Goal: Transaction & Acquisition: Register for event/course

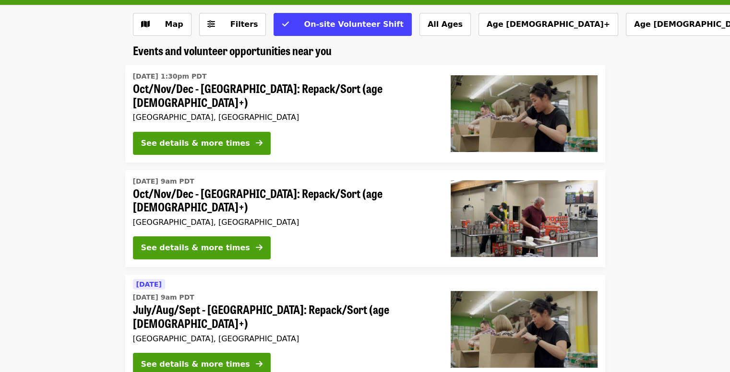
scroll to position [49, 0]
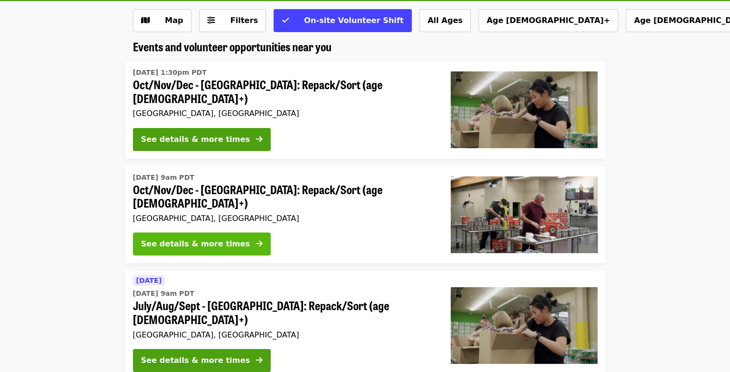
click at [219, 238] on div "See details & more times" at bounding box center [195, 244] width 109 height 12
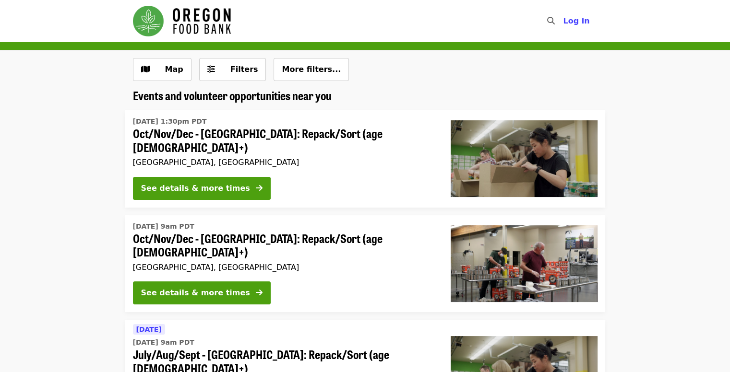
scroll to position [49, 0]
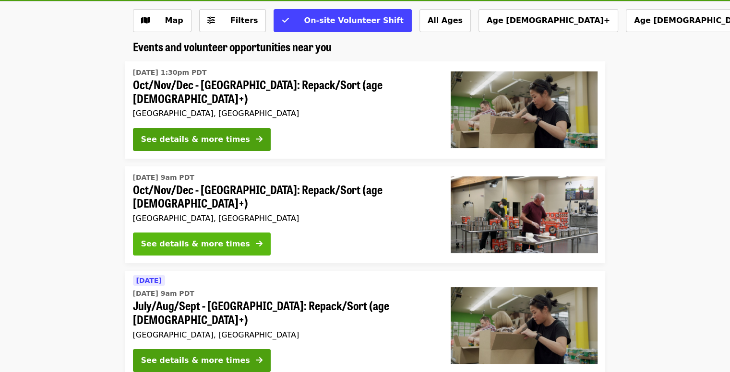
click at [171, 238] on div "See details & more times" at bounding box center [195, 244] width 109 height 12
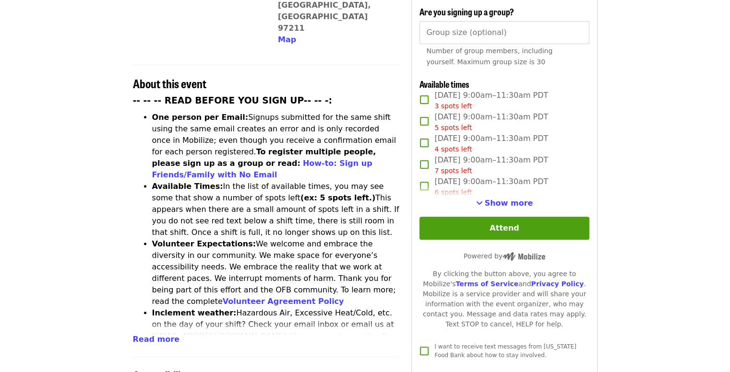
scroll to position [353, 0]
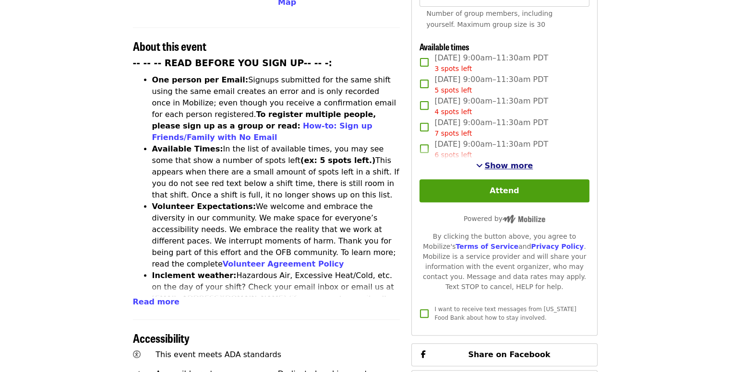
click at [506, 162] on span "Show more" at bounding box center [509, 165] width 48 height 9
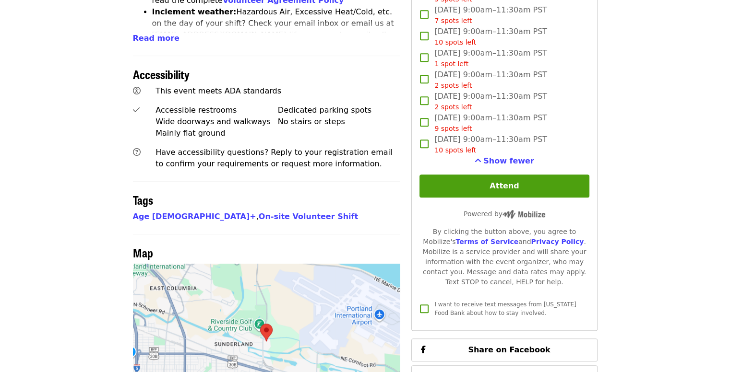
scroll to position [618, 0]
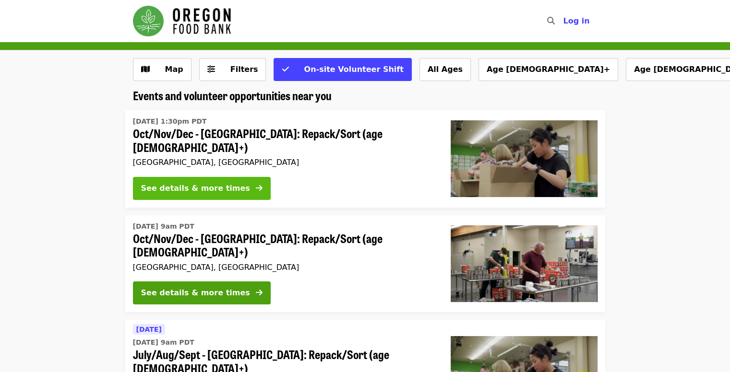
click at [185, 187] on div "See details & more times" at bounding box center [195, 189] width 109 height 12
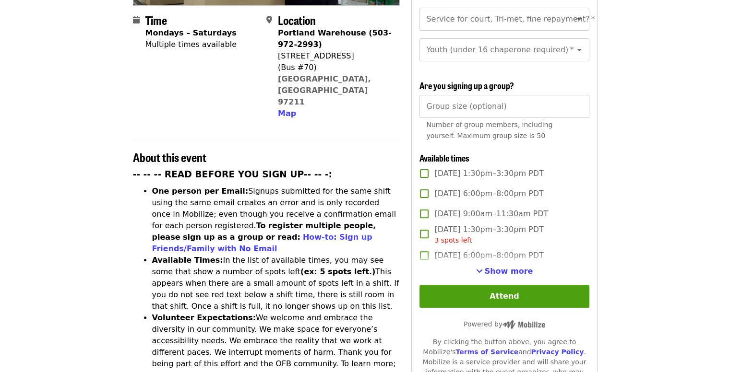
scroll to position [259, 0]
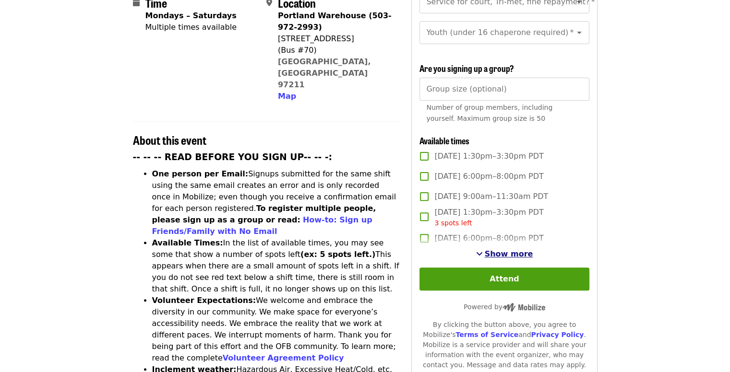
click at [510, 255] on span "Show more" at bounding box center [509, 253] width 48 height 9
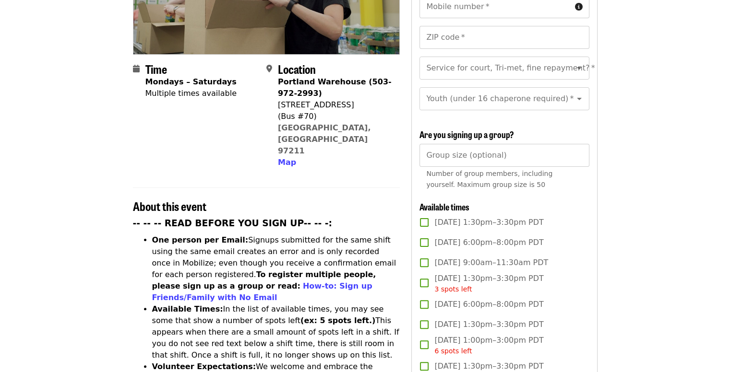
scroll to position [0, 0]
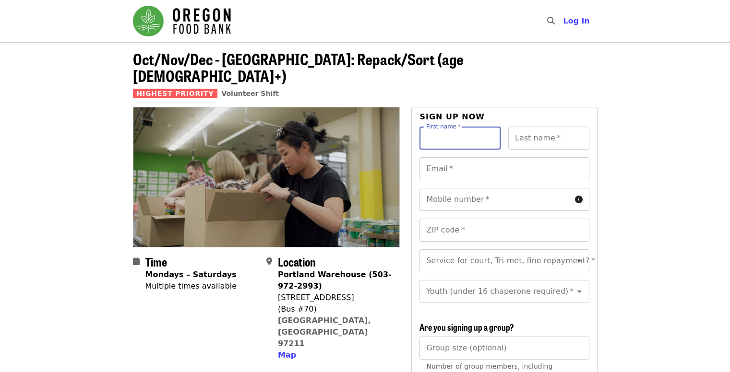
click at [462, 127] on input "First name   *" at bounding box center [459, 138] width 81 height 23
type input "****"
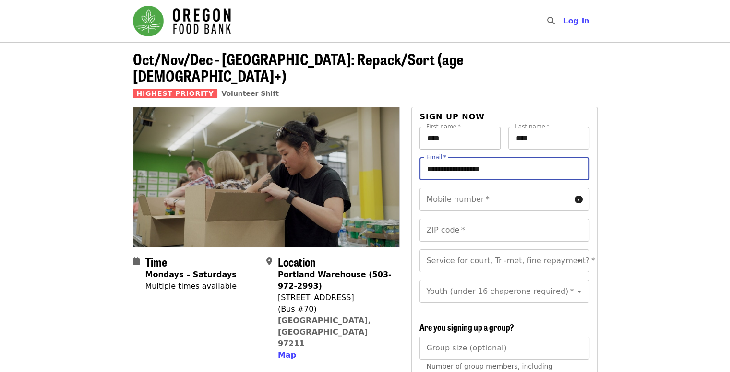
type input "**********"
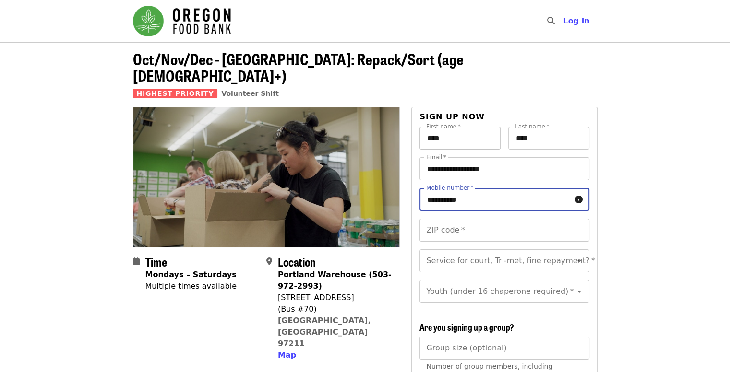
type input "**********"
click at [574, 24] on span "Log in" at bounding box center [576, 20] width 26 height 9
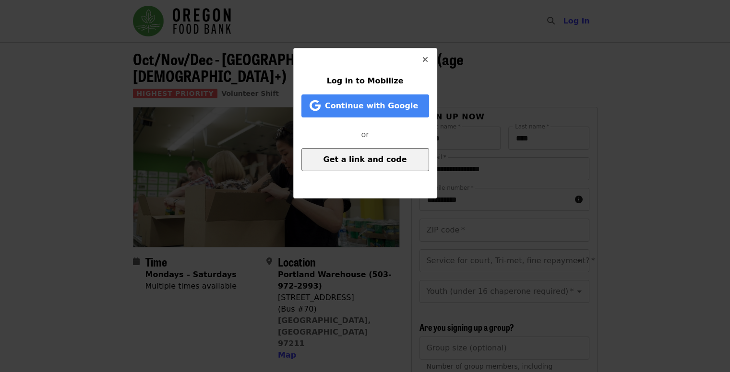
click at [351, 158] on span "Get a link and code" at bounding box center [364, 159] width 83 height 9
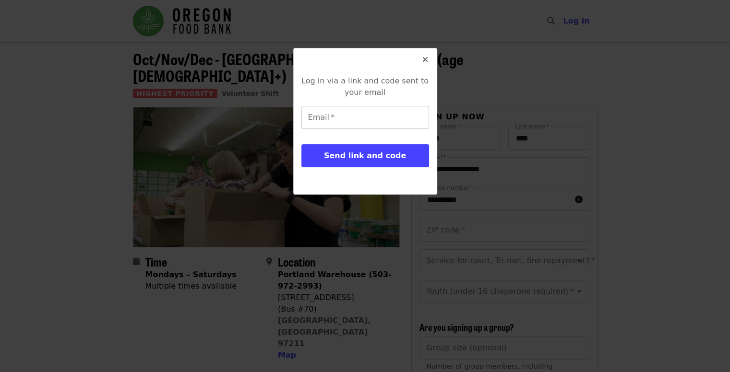
click at [344, 118] on input "Email   *" at bounding box center [365, 117] width 128 height 23
type input "**********"
click at [301, 144] on button "Send link and code" at bounding box center [365, 155] width 128 height 23
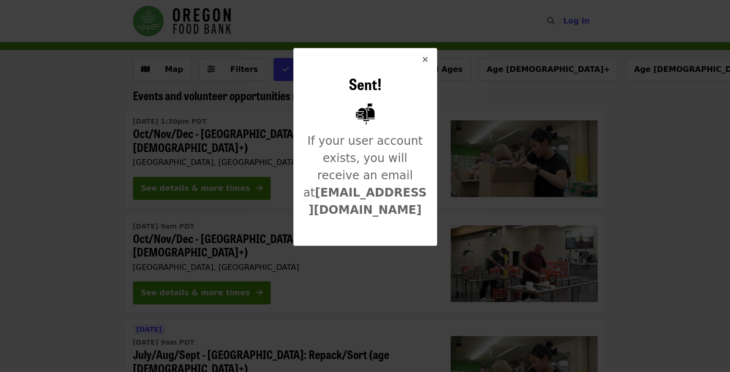
click at [425, 61] on icon "times icon" at bounding box center [425, 59] width 6 height 9
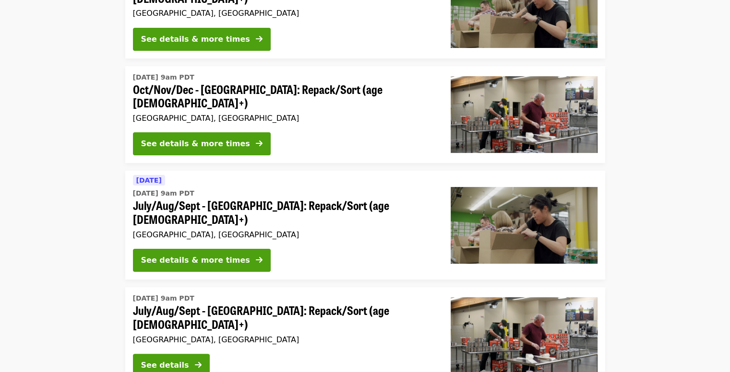
scroll to position [160, 0]
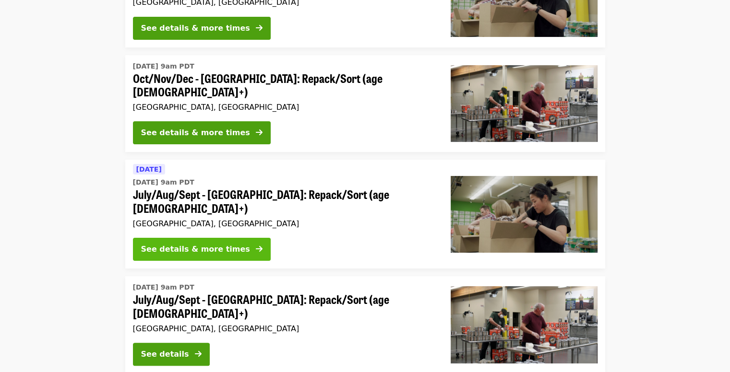
click at [213, 244] on div "See details & more times" at bounding box center [195, 250] width 109 height 12
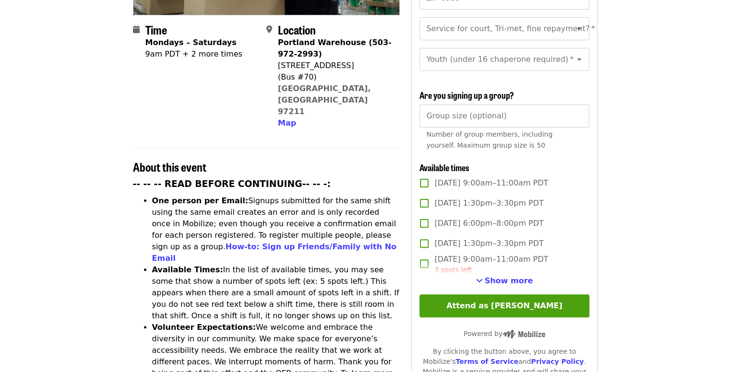
scroll to position [233, 0]
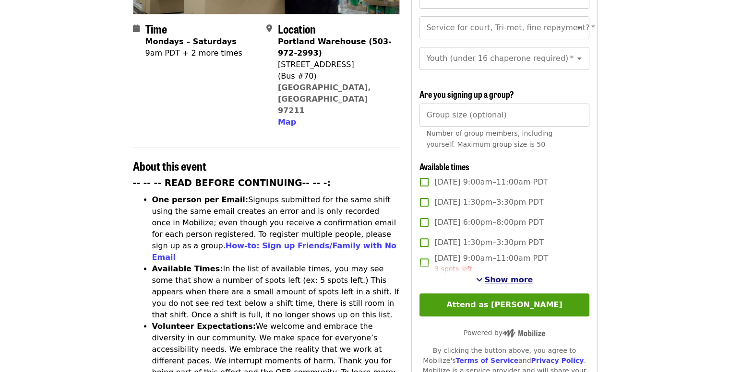
click at [491, 275] on span "Show more" at bounding box center [509, 279] width 48 height 9
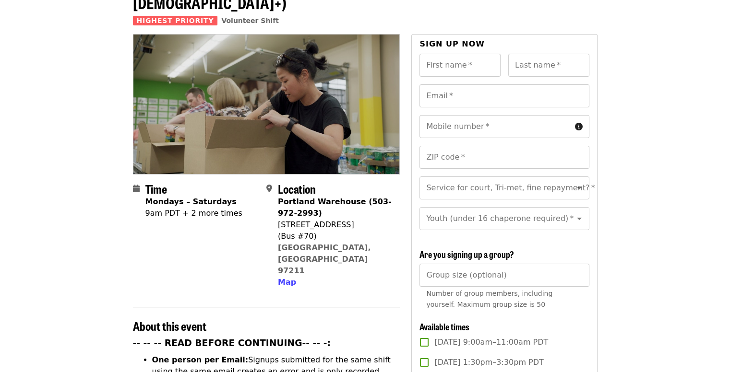
scroll to position [0, 0]
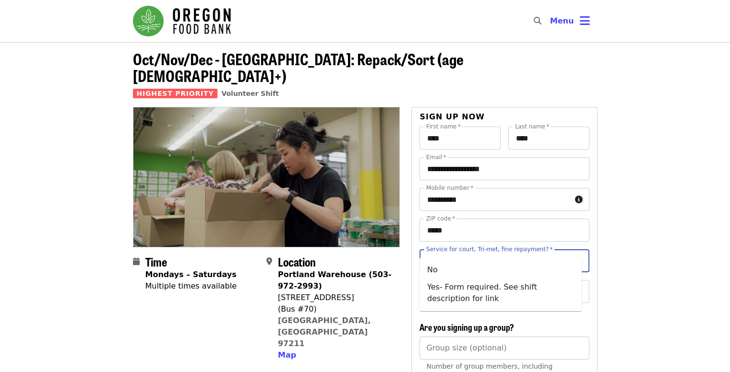
click at [492, 252] on input "Service for court, Tri-met, fine repayment?   *" at bounding box center [492, 261] width 130 height 18
click at [435, 272] on li "No" at bounding box center [500, 269] width 162 height 17
type input "**"
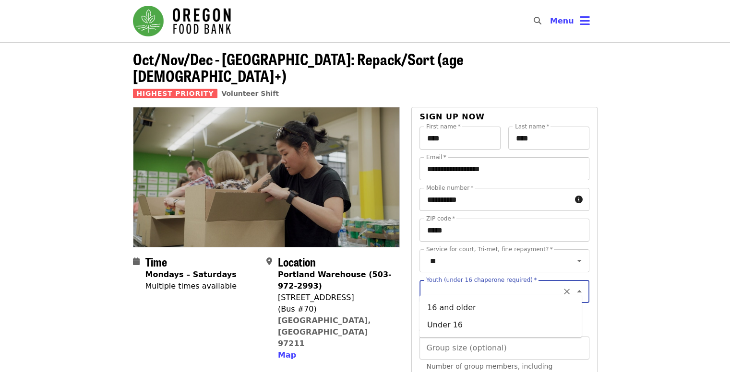
click at [447, 287] on input "Youth (under 16 chaperone required)   *" at bounding box center [492, 292] width 130 height 18
click at [435, 307] on li "16 and older" at bounding box center [500, 307] width 162 height 17
type input "**********"
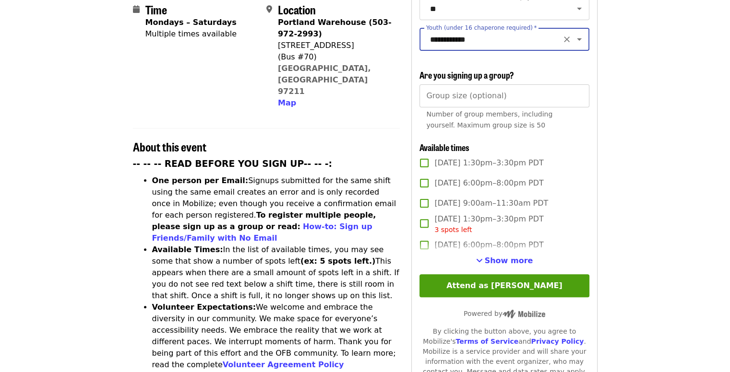
scroll to position [263, 0]
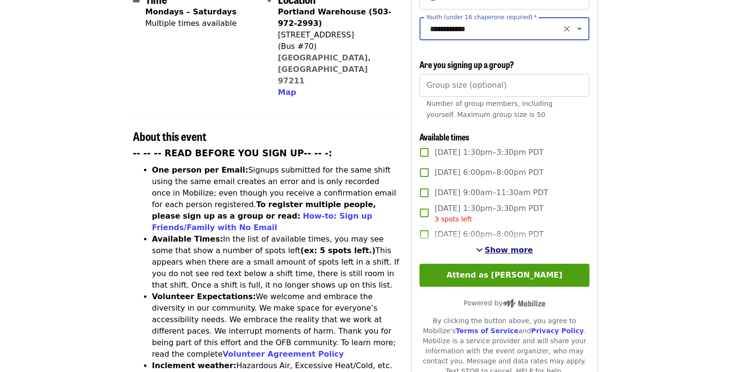
click at [497, 247] on span "Show more" at bounding box center [509, 250] width 48 height 9
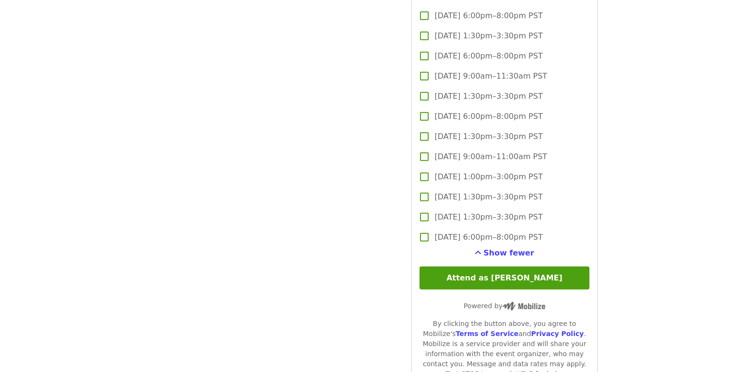
scroll to position [2444, 0]
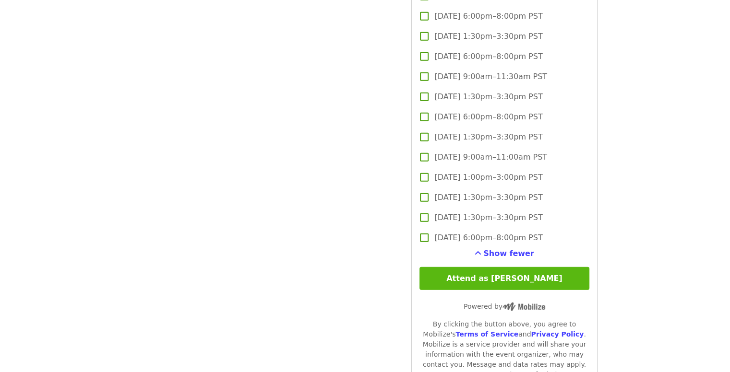
click at [500, 282] on button "Attend as [PERSON_NAME]" at bounding box center [503, 278] width 169 height 23
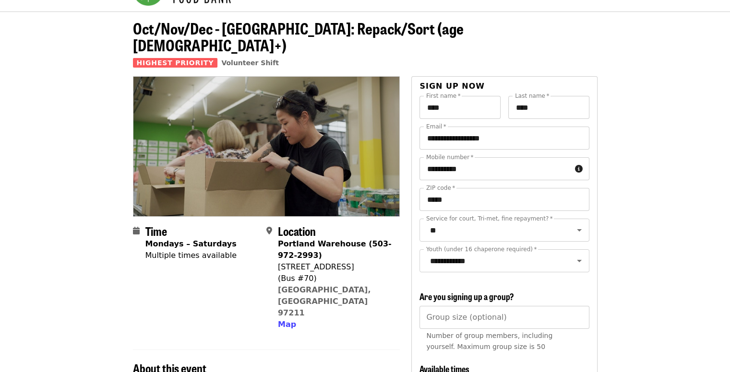
scroll to position [0, 0]
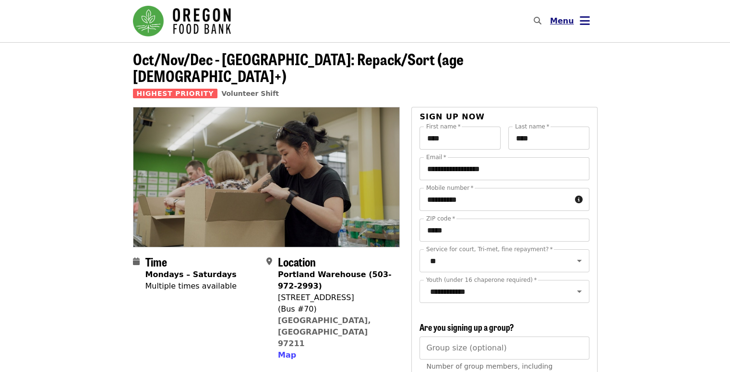
click at [563, 20] on span "Menu" at bounding box center [562, 20] width 24 height 9
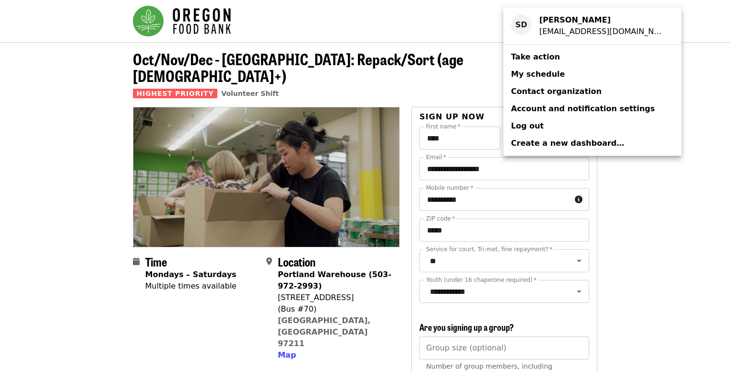
click at [531, 109] on span "Account and notification settings" at bounding box center [583, 108] width 144 height 9
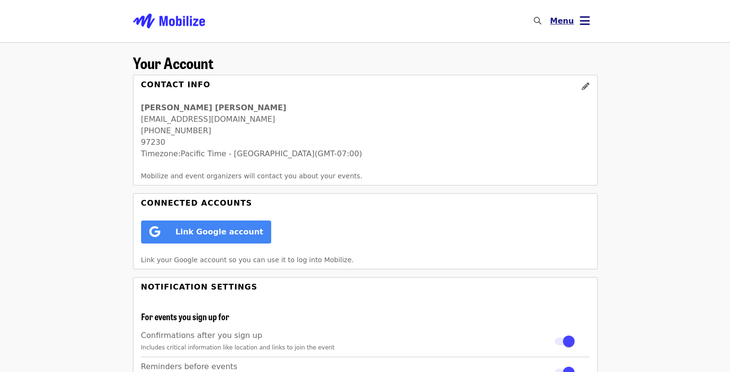
click at [582, 18] on icon "bars icon" at bounding box center [585, 21] width 10 height 14
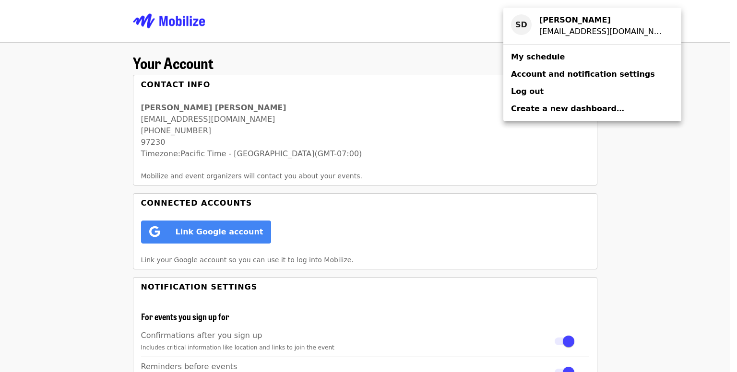
click at [530, 58] on span "My schedule" at bounding box center [538, 56] width 54 height 9
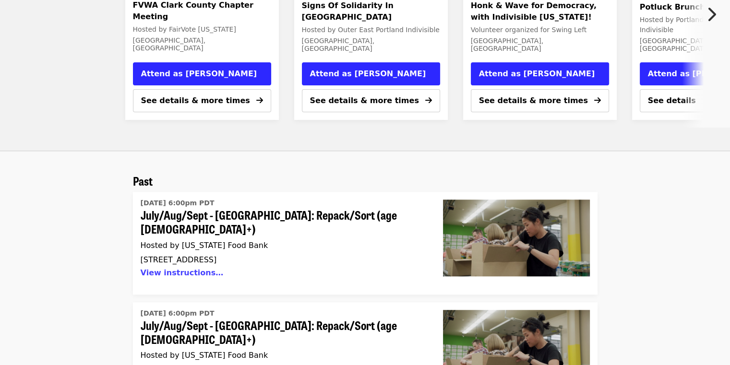
scroll to position [848, 0]
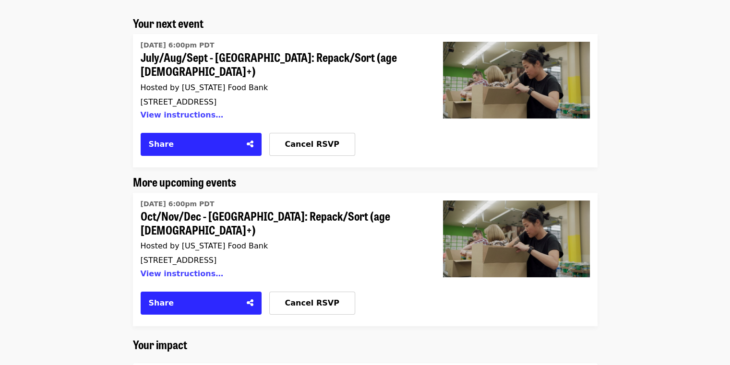
scroll to position [115, 0]
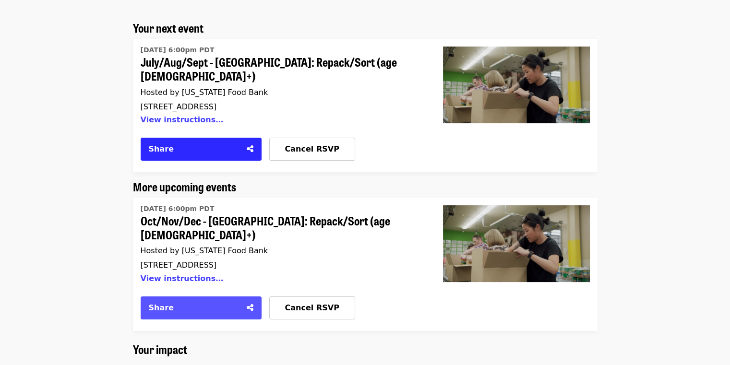
click at [252, 303] on icon "share-alt icon" at bounding box center [250, 307] width 7 height 9
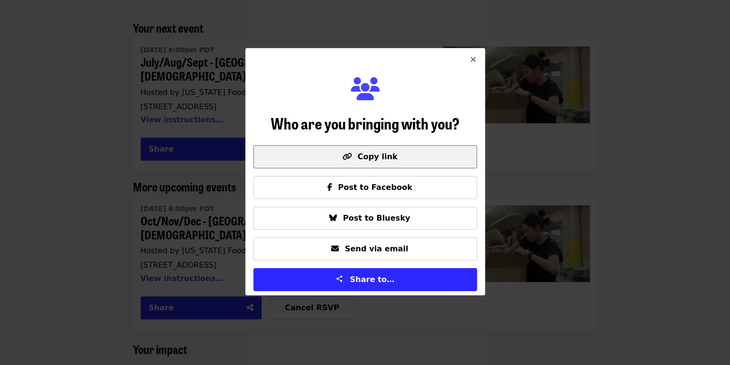
click at [364, 153] on span "Copy link" at bounding box center [377, 156] width 40 height 9
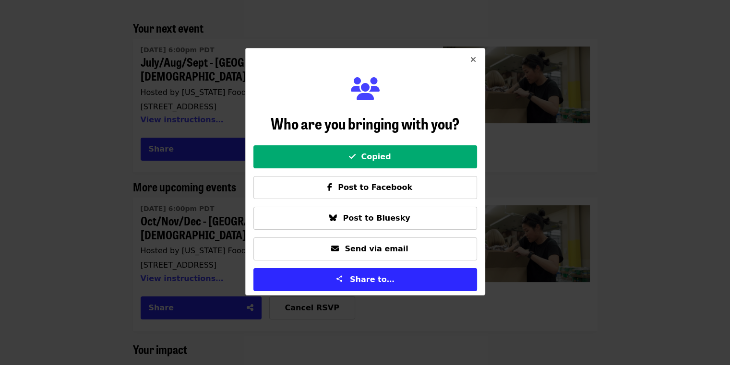
click at [100, 149] on div "Who are you bringing with you? Copied Post to Facebook Post to Bluesky Send via…" at bounding box center [365, 182] width 730 height 365
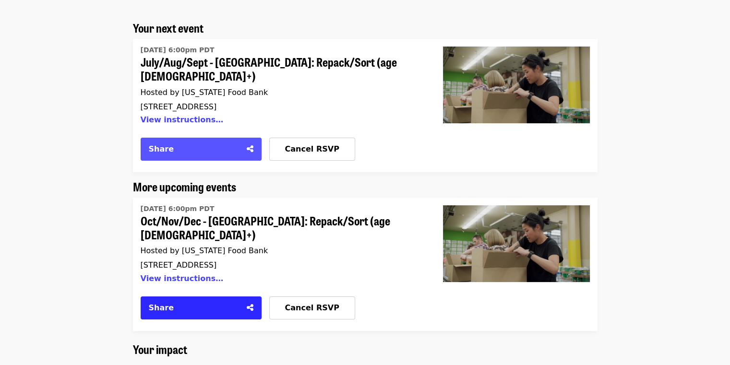
click at [252, 144] on icon "share-alt icon" at bounding box center [250, 148] width 7 height 9
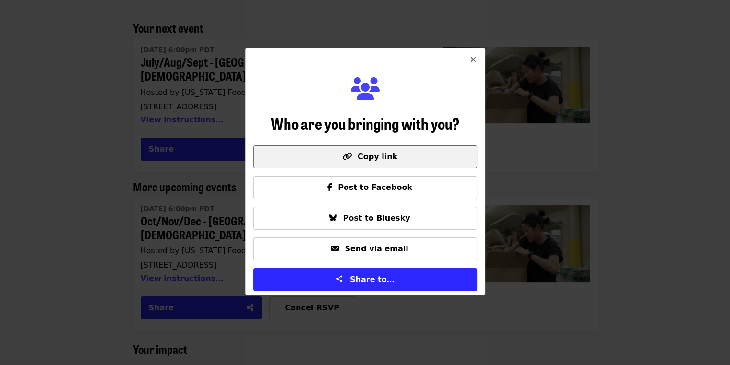
click at [374, 158] on span "Copy link" at bounding box center [377, 156] width 40 height 9
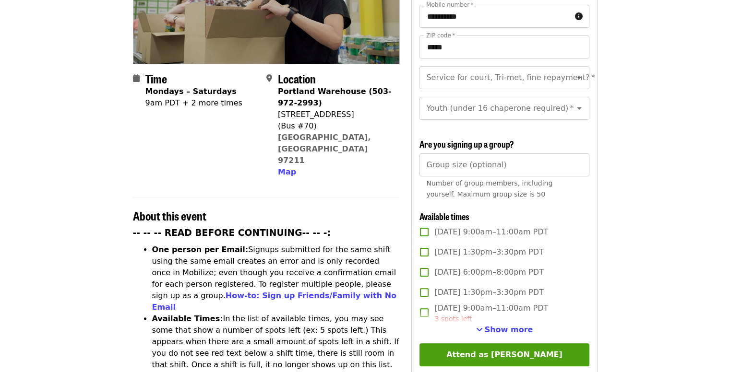
scroll to position [184, 0]
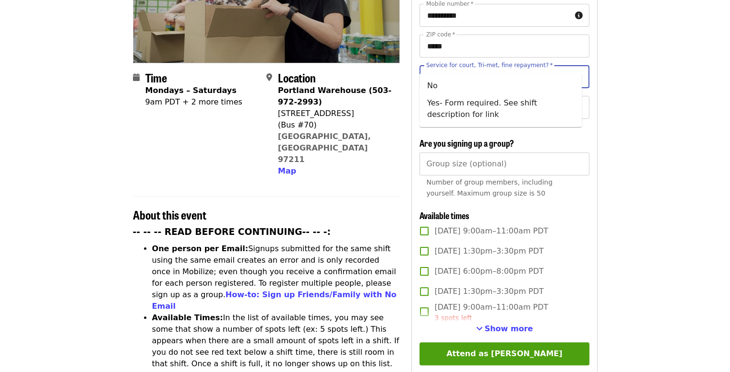
click at [464, 68] on input "Service for court, Tri-met, fine repayment?   *" at bounding box center [492, 77] width 130 height 18
click at [441, 86] on li "No" at bounding box center [500, 85] width 162 height 17
type input "**"
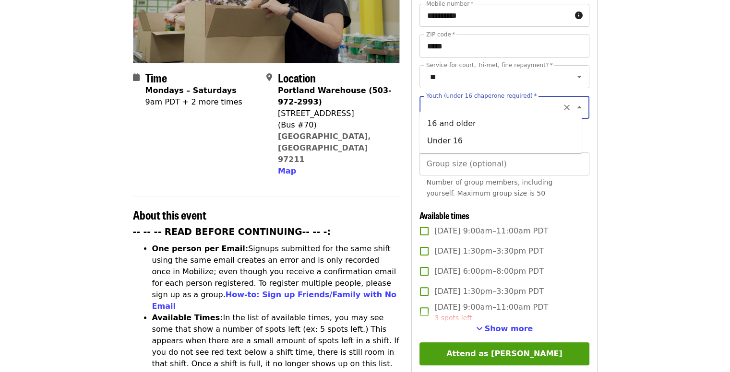
click at [442, 98] on input "Youth (under 16 chaperone required)   *" at bounding box center [492, 107] width 130 height 18
click at [443, 125] on li "16 and older" at bounding box center [500, 123] width 162 height 17
type input "**********"
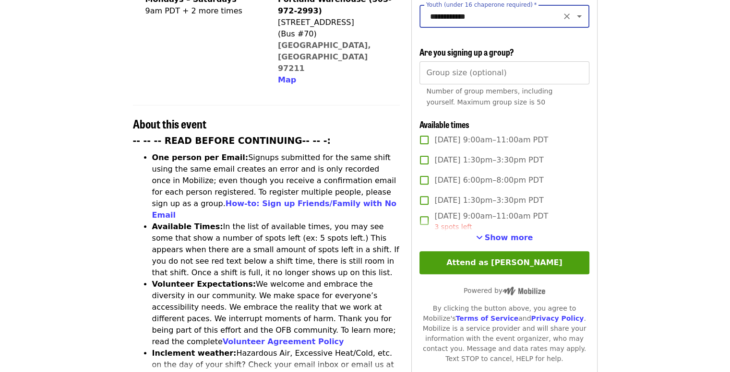
scroll to position [276, 0]
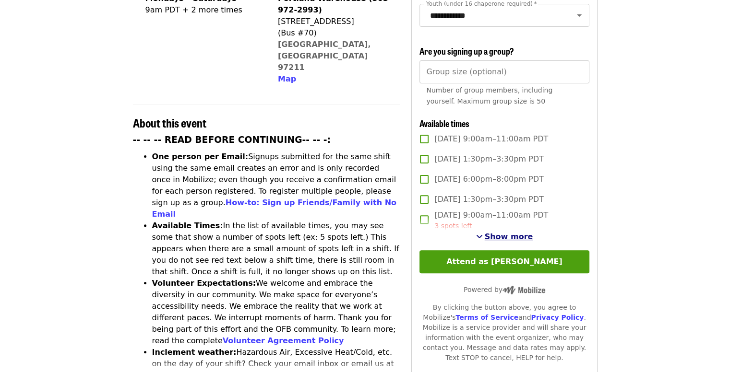
click at [501, 232] on span "Show more" at bounding box center [509, 236] width 48 height 9
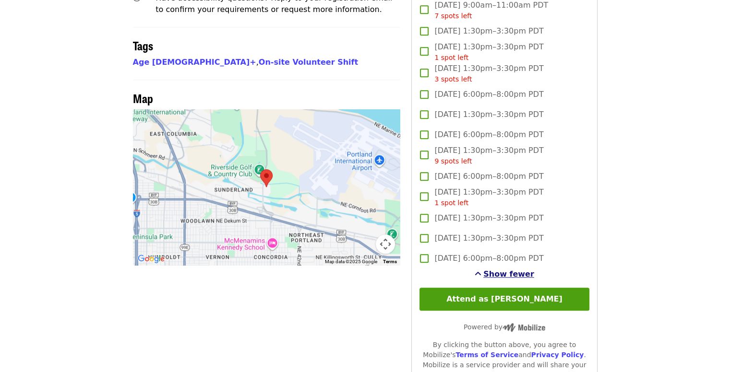
scroll to position [711, 0]
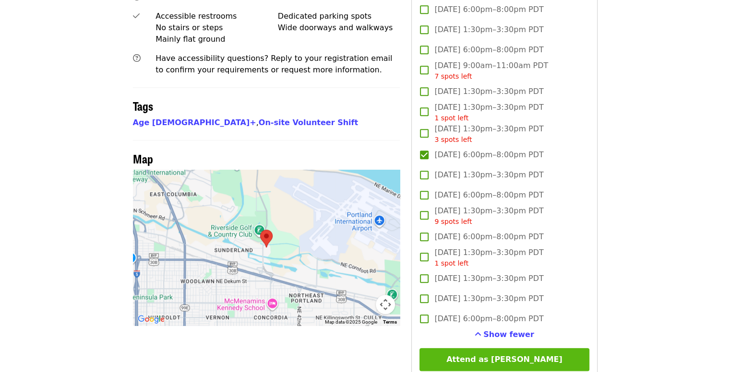
click at [471, 356] on button "Attend as [PERSON_NAME]" at bounding box center [503, 359] width 169 height 23
